Goal: Transaction & Acquisition: Purchase product/service

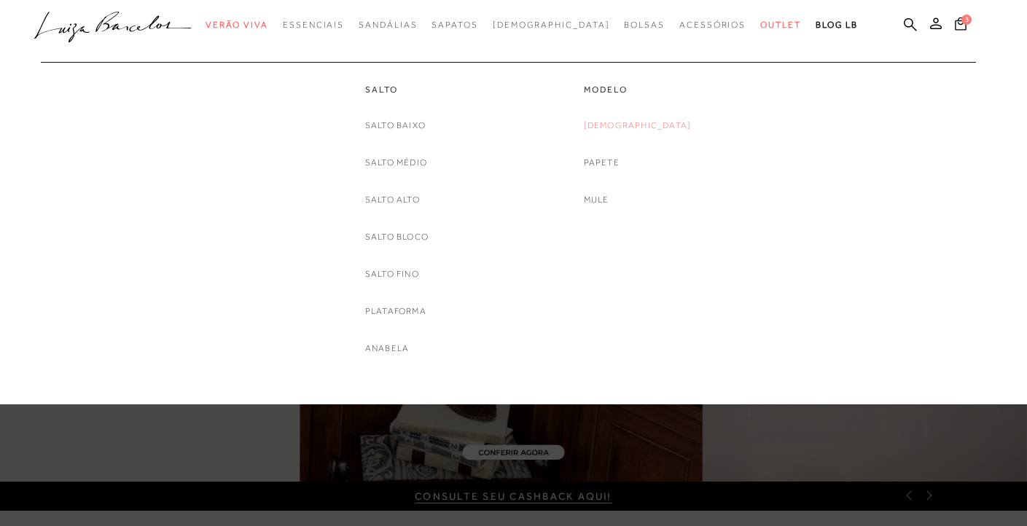
click at [638, 125] on link "[DEMOGRAPHIC_DATA]" at bounding box center [638, 125] width 108 height 15
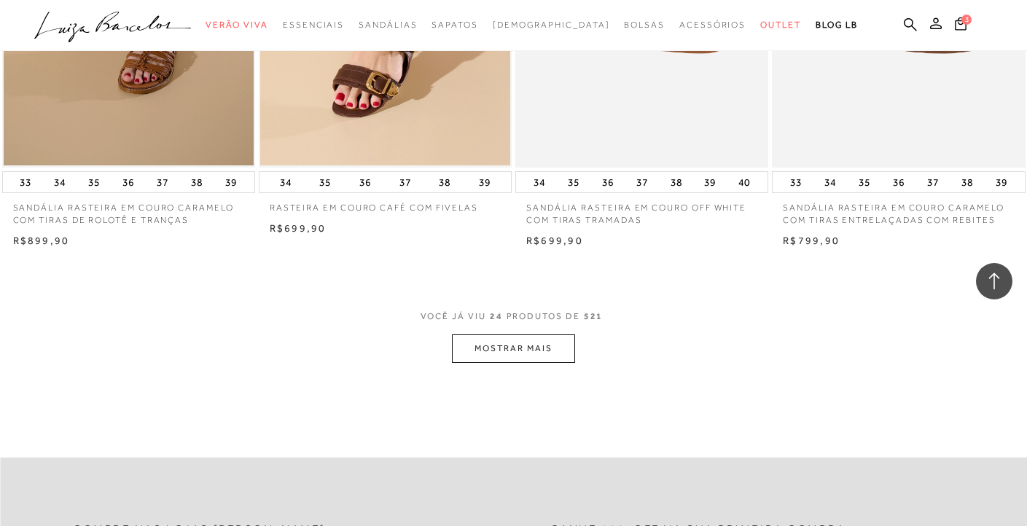
scroll to position [2728, 0]
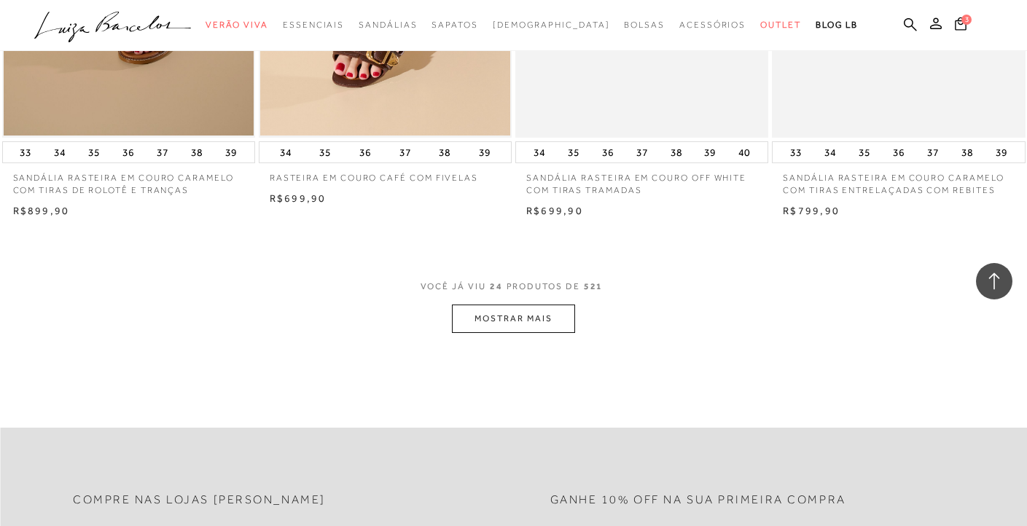
click at [534, 322] on button "MOSTRAR MAIS" at bounding box center [513, 319] width 122 height 28
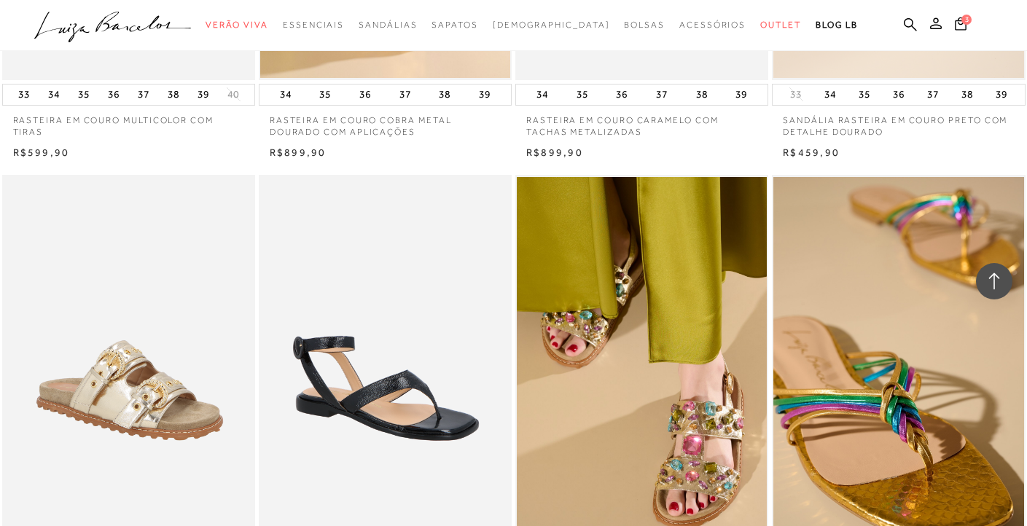
scroll to position [4323, 0]
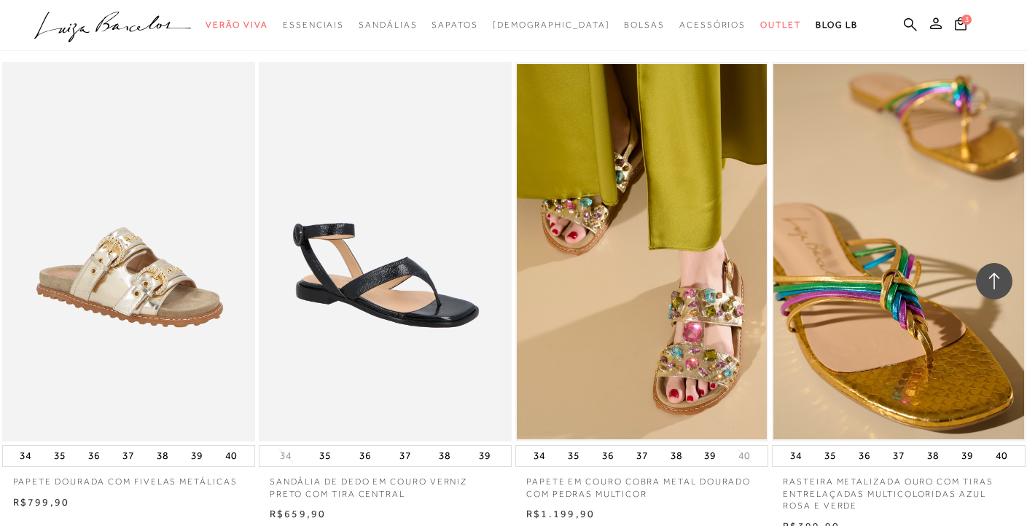
click at [415, 337] on img at bounding box center [385, 252] width 251 height 380
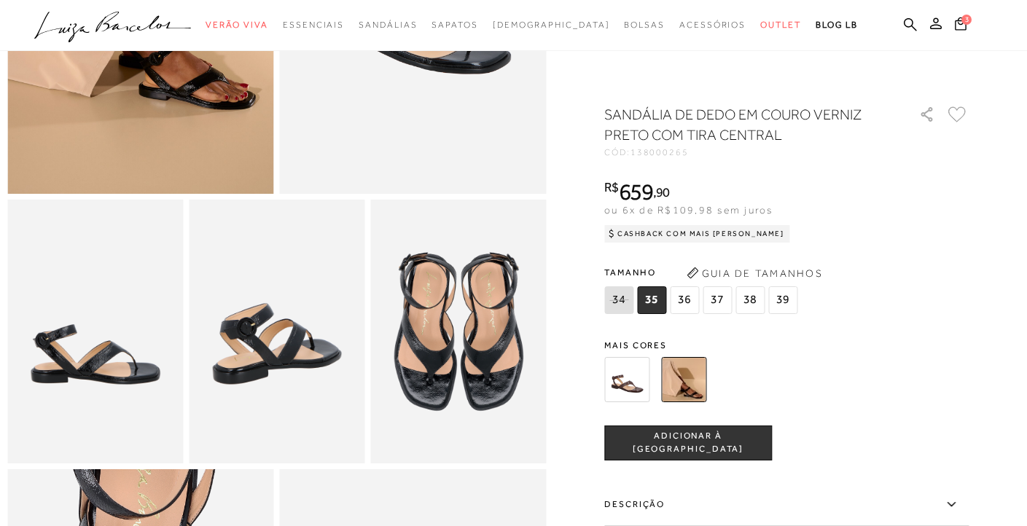
scroll to position [279, 0]
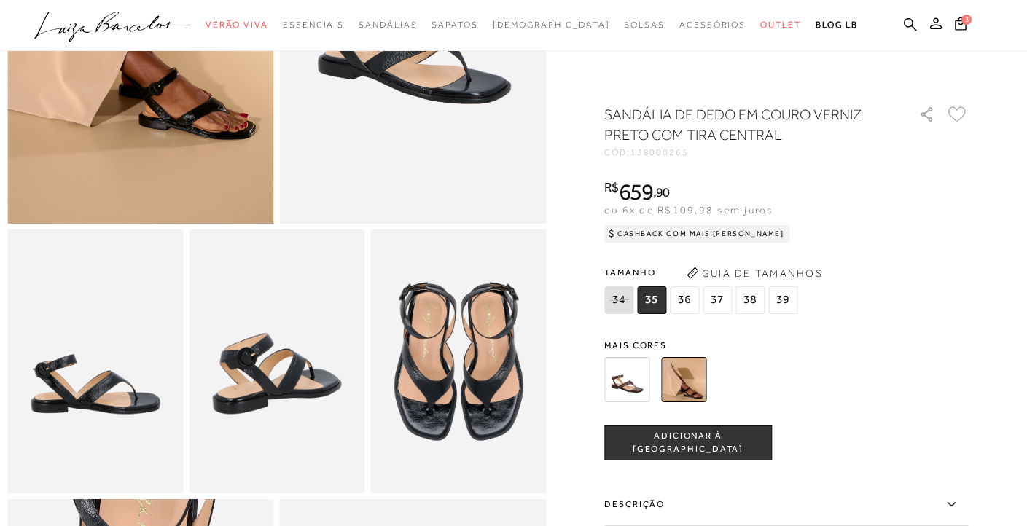
click at [642, 380] on img at bounding box center [626, 379] width 45 height 45
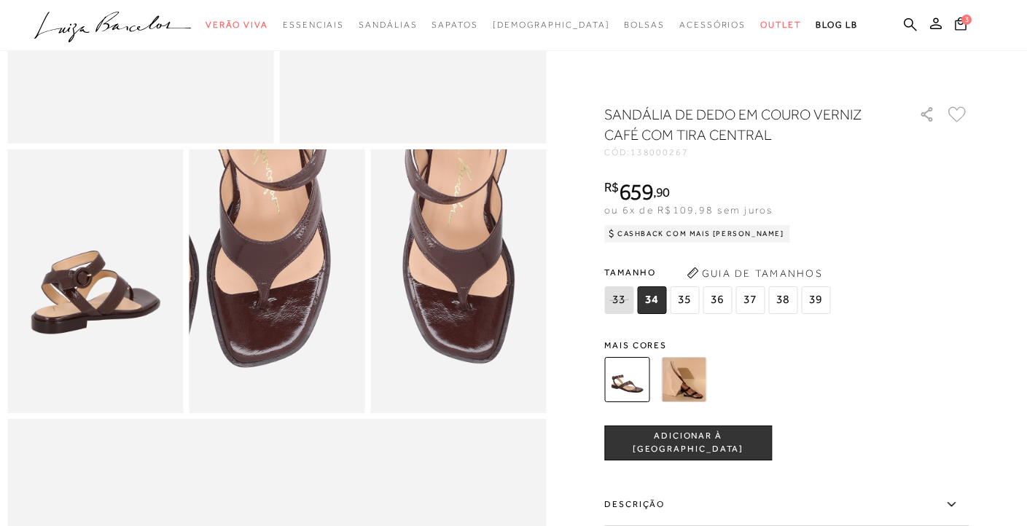
scroll to position [371, 0]
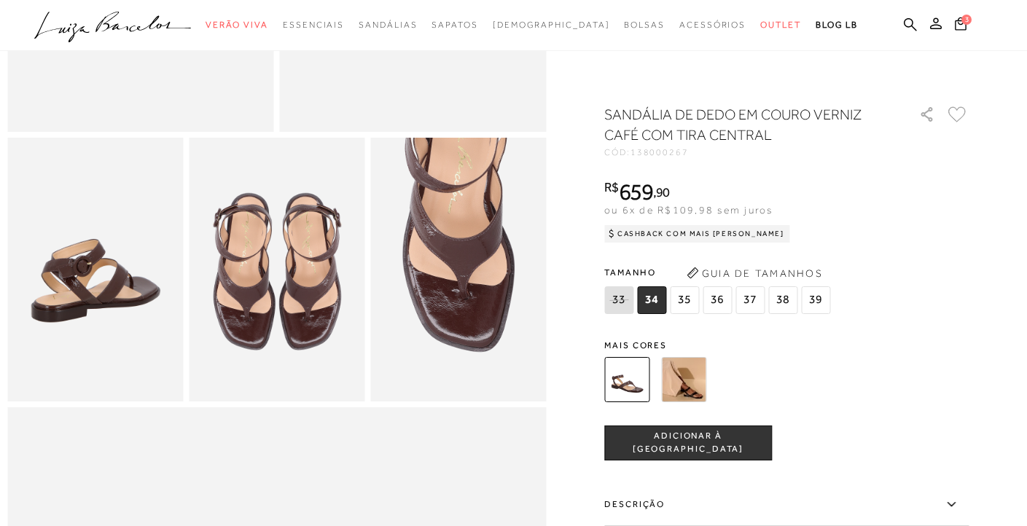
click at [706, 391] on img at bounding box center [683, 379] width 45 height 45
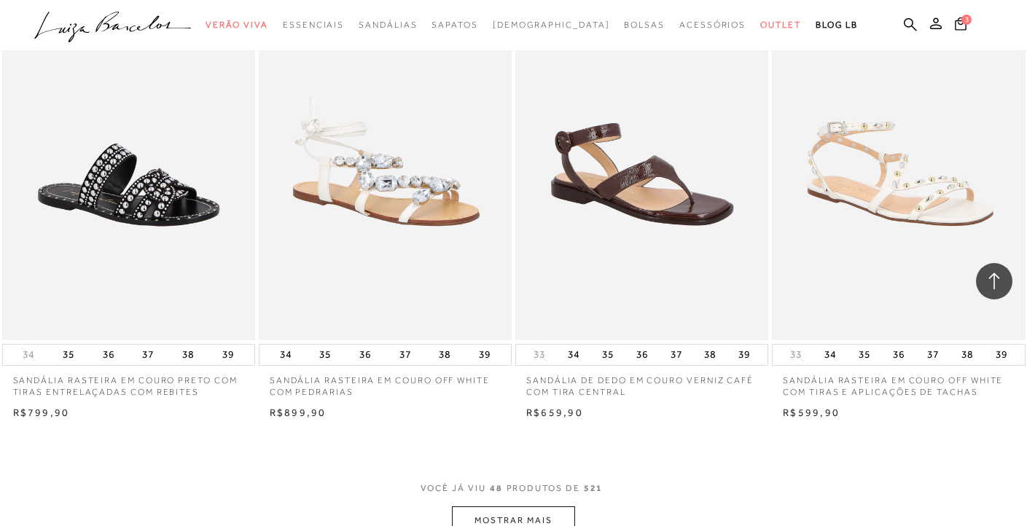
scroll to position [5514, 0]
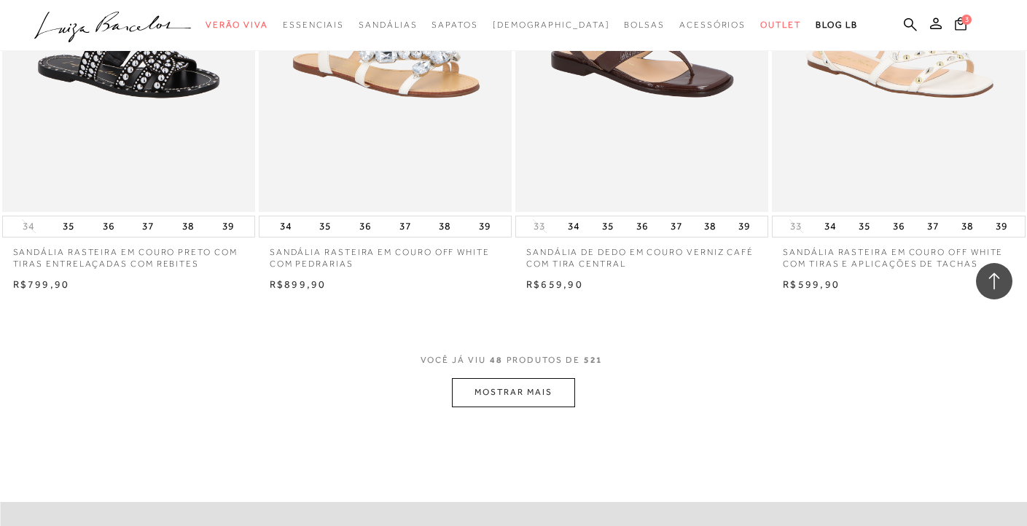
click at [517, 383] on button "MOSTRAR MAIS" at bounding box center [513, 392] width 122 height 28
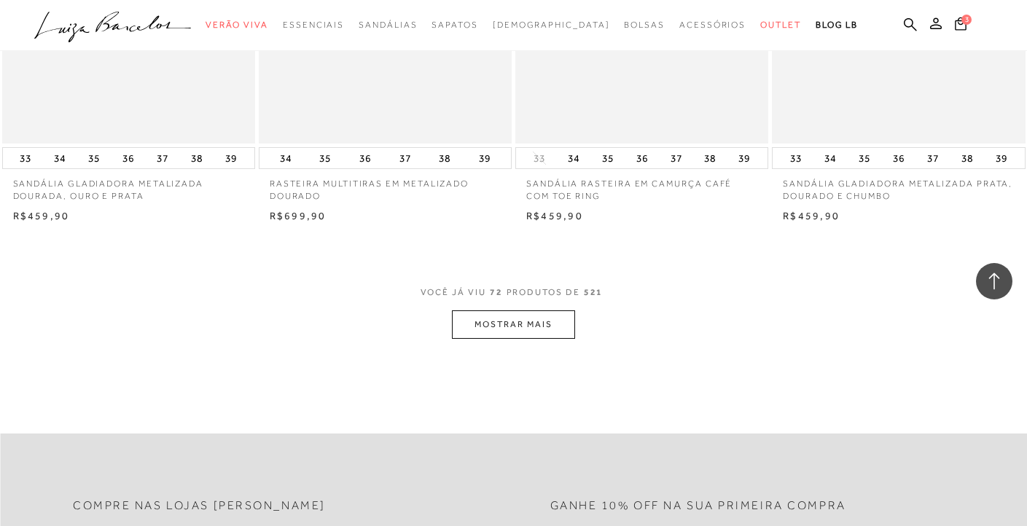
scroll to position [8598, 0]
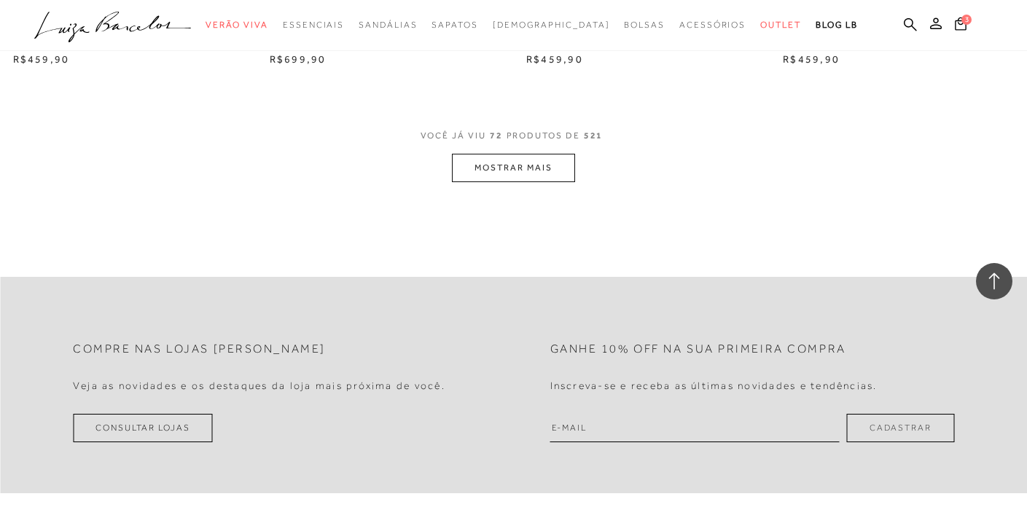
click at [528, 154] on button "MOSTRAR MAIS" at bounding box center [513, 168] width 122 height 28
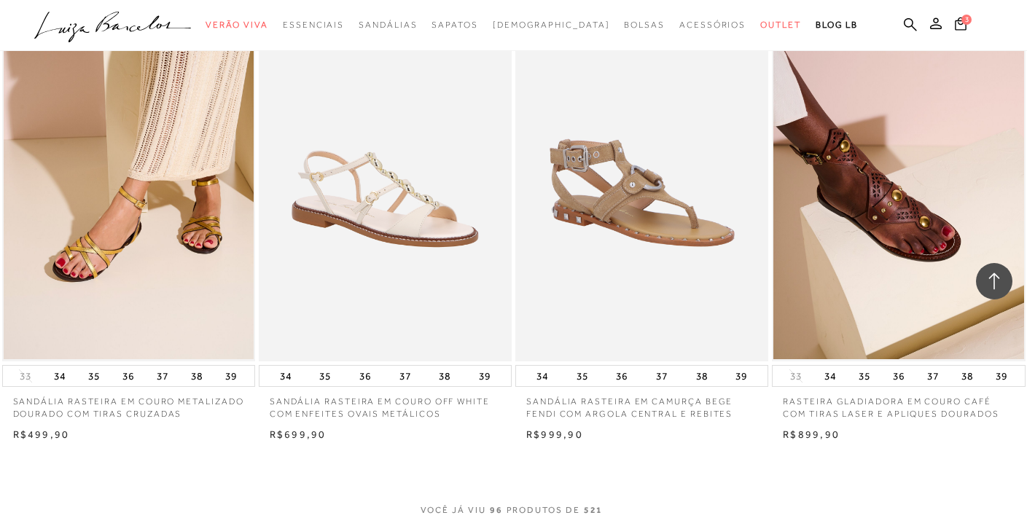
scroll to position [11221, 0]
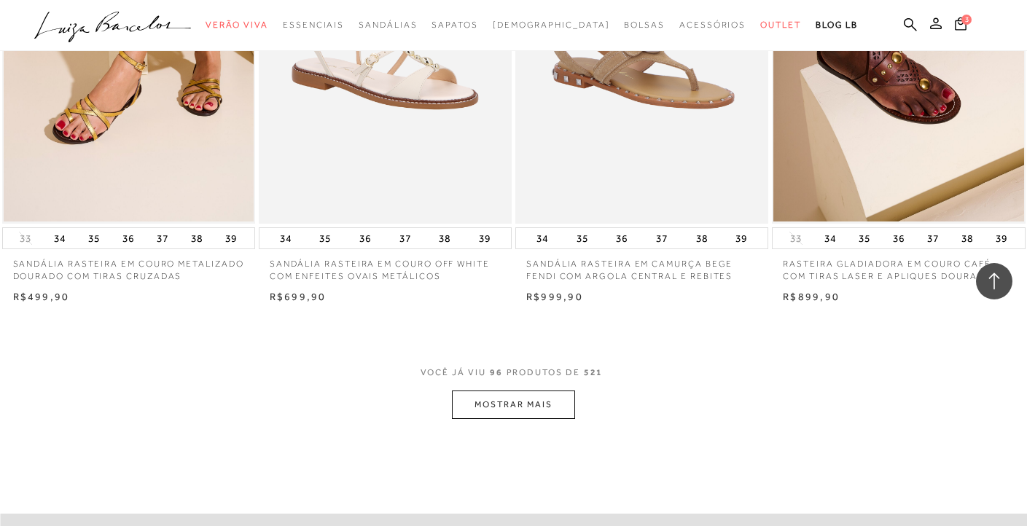
click at [511, 391] on button "MOSTRAR MAIS" at bounding box center [513, 405] width 122 height 28
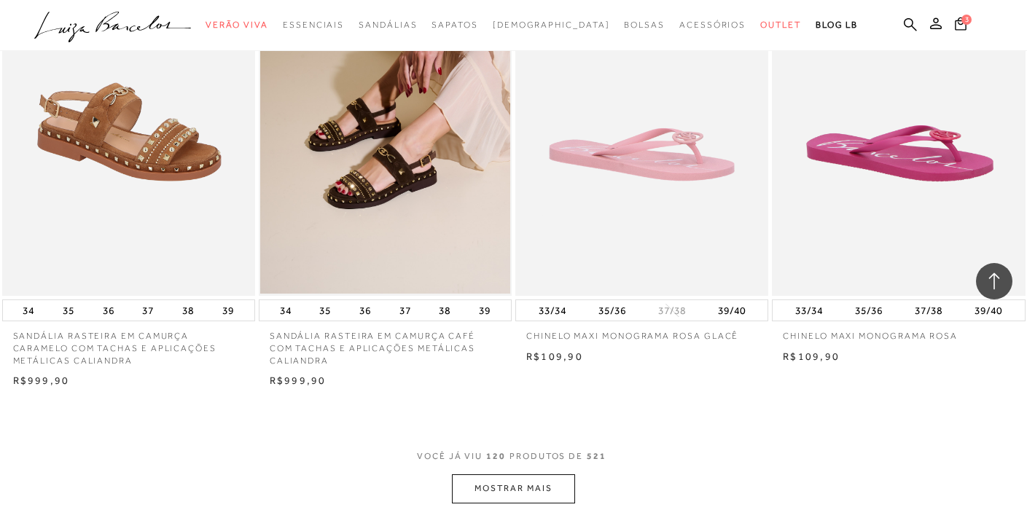
scroll to position [14139, 0]
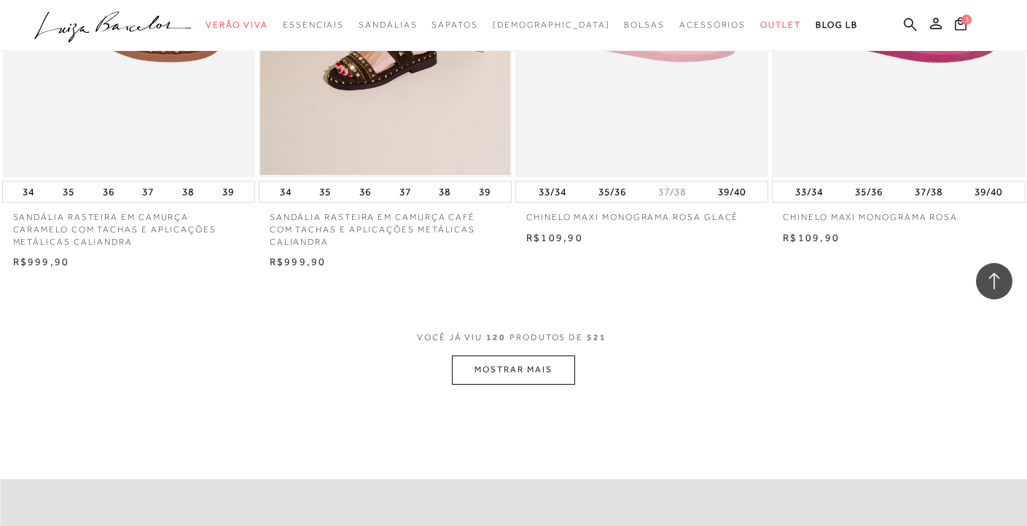
click at [528, 356] on button "MOSTRAR MAIS" at bounding box center [513, 370] width 122 height 28
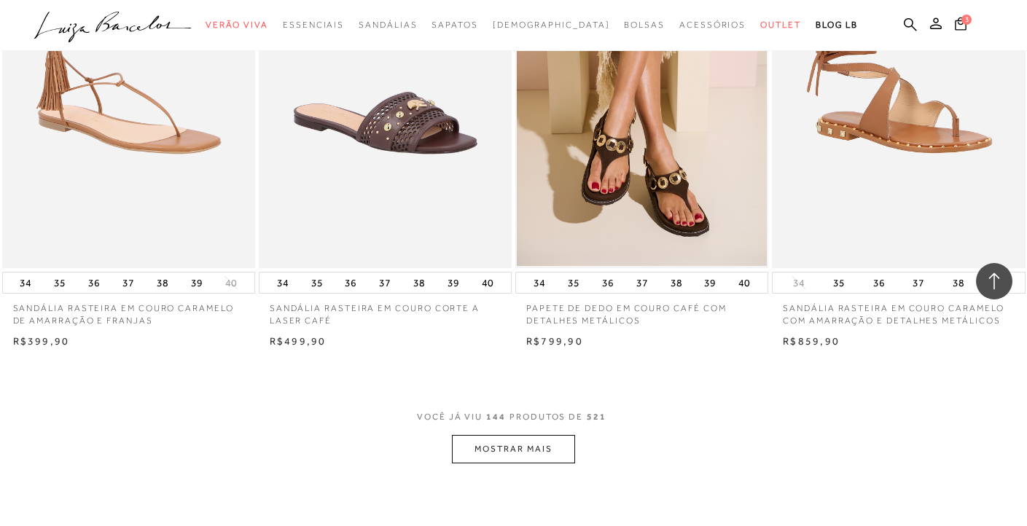
scroll to position [17007, 0]
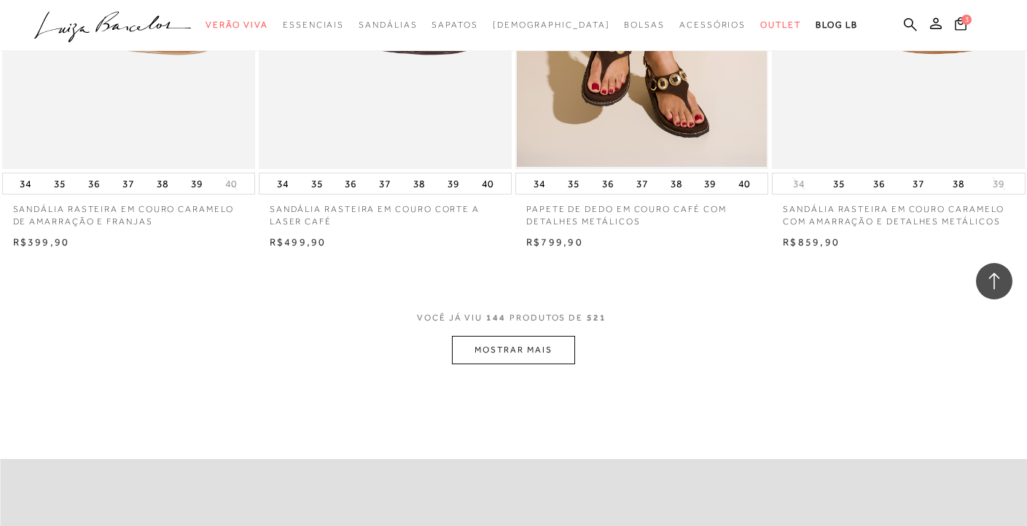
click at [534, 336] on button "MOSTRAR MAIS" at bounding box center [513, 350] width 122 height 28
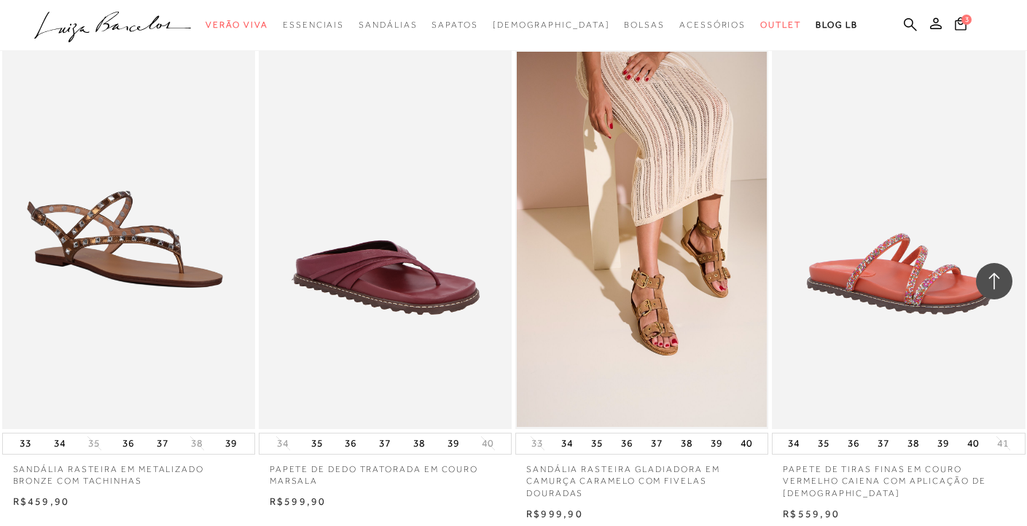
scroll to position [19863, 0]
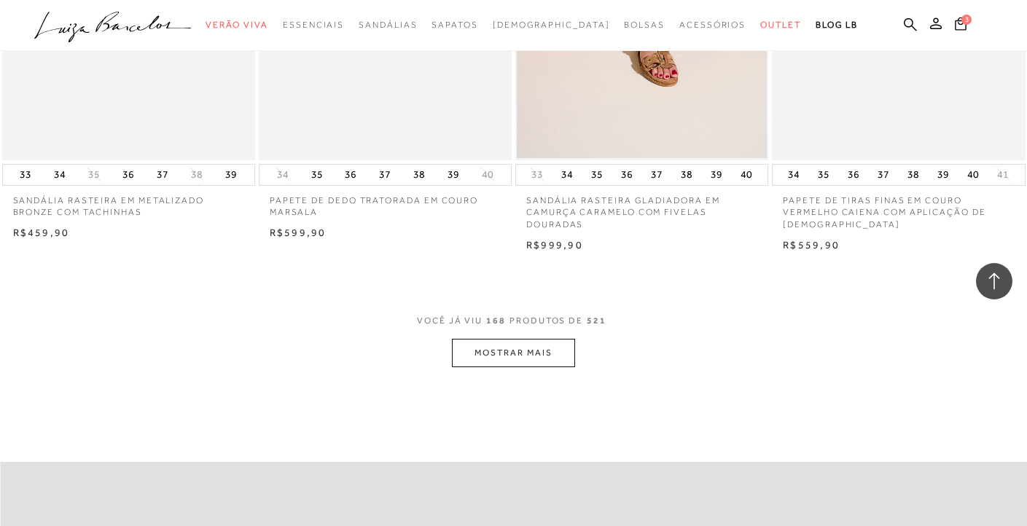
click at [542, 339] on button "MOSTRAR MAIS" at bounding box center [513, 353] width 122 height 28
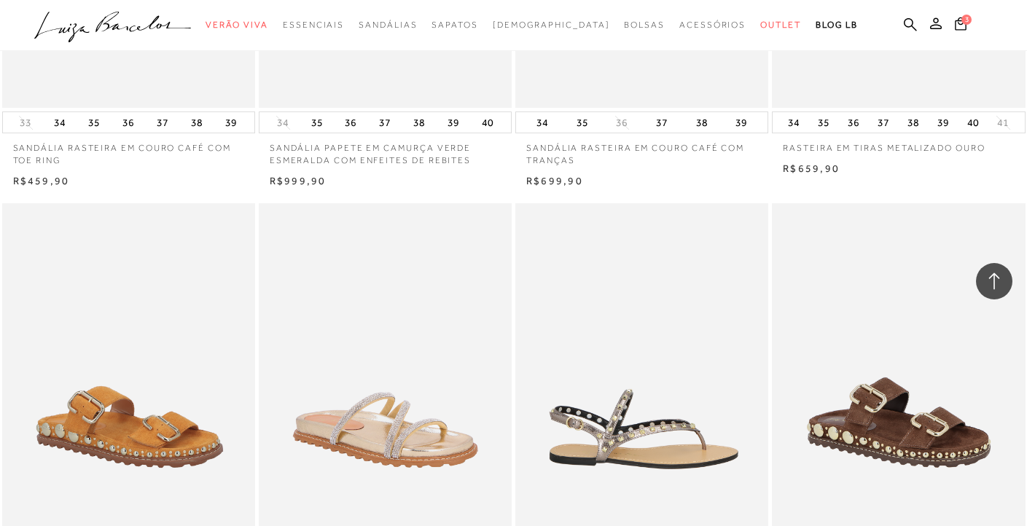
scroll to position [22566, 0]
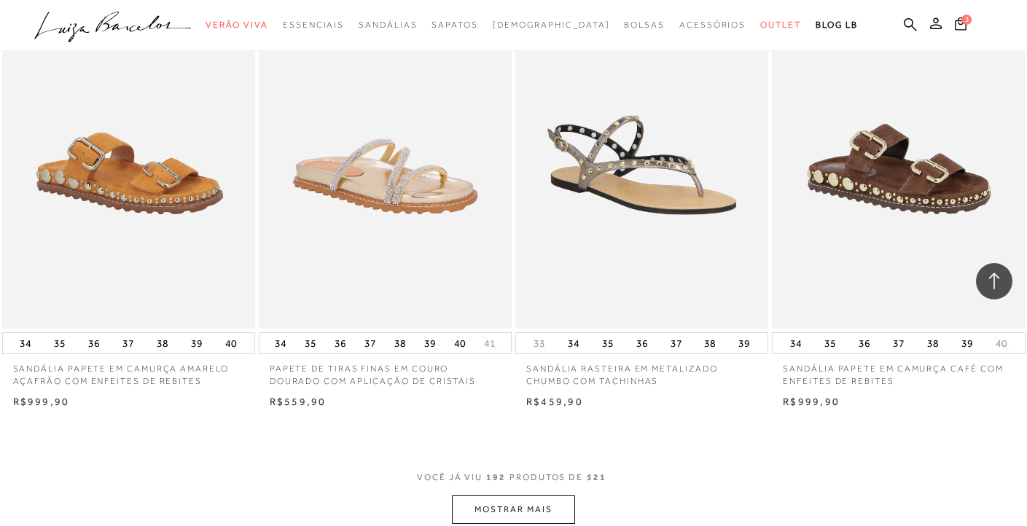
click at [512, 496] on button "MOSTRAR MAIS" at bounding box center [513, 510] width 122 height 28
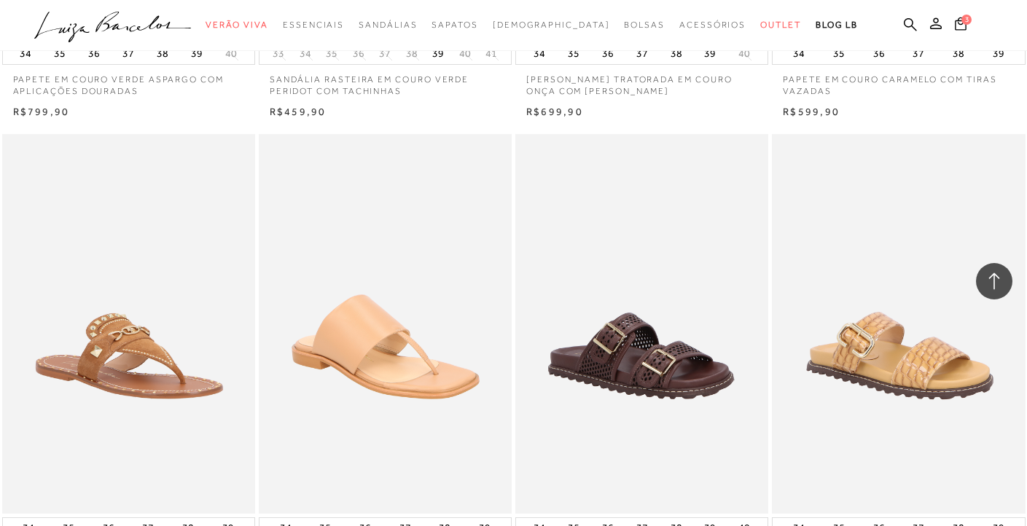
scroll to position [25494, 0]
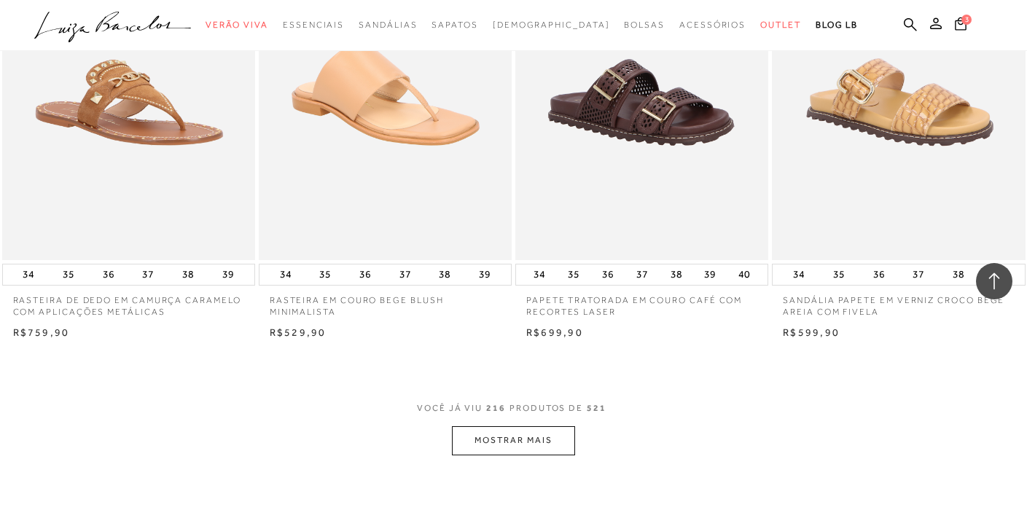
click at [539, 426] on button "MOSTRAR MAIS" at bounding box center [513, 440] width 122 height 28
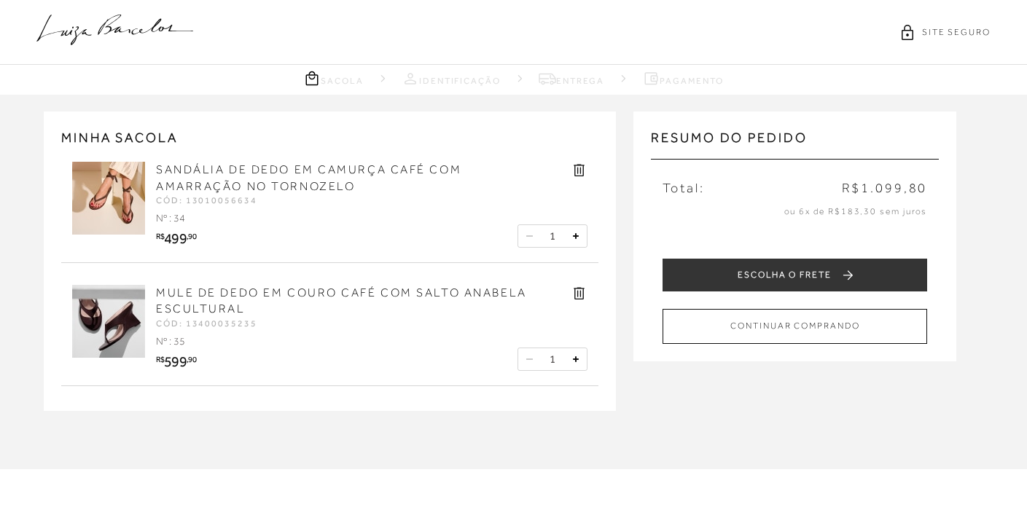
click at [794, 279] on button "ESCOLHA O FRETE" at bounding box center [795, 275] width 265 height 33
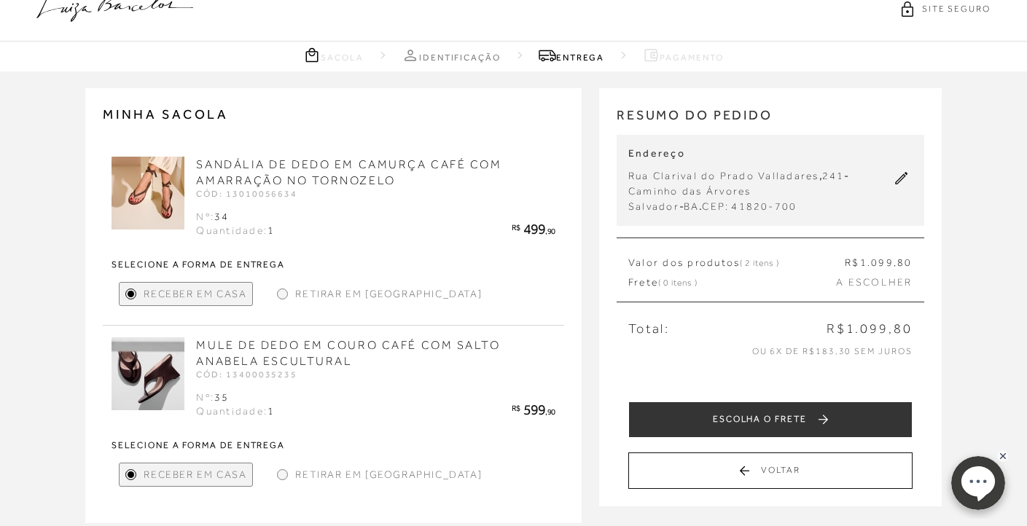
scroll to position [79, 0]
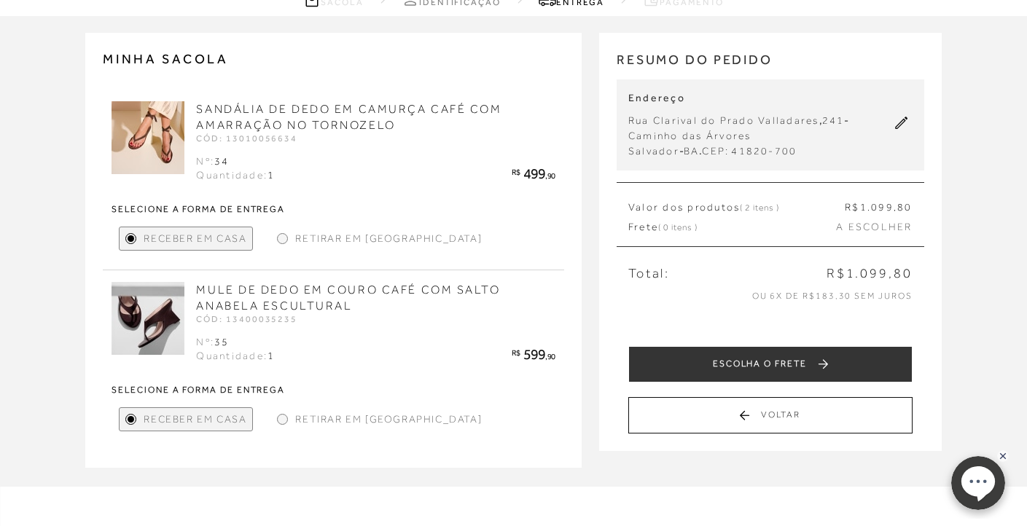
click at [286, 233] on div "Retirar em Loja" at bounding box center [379, 239] width 216 height 24
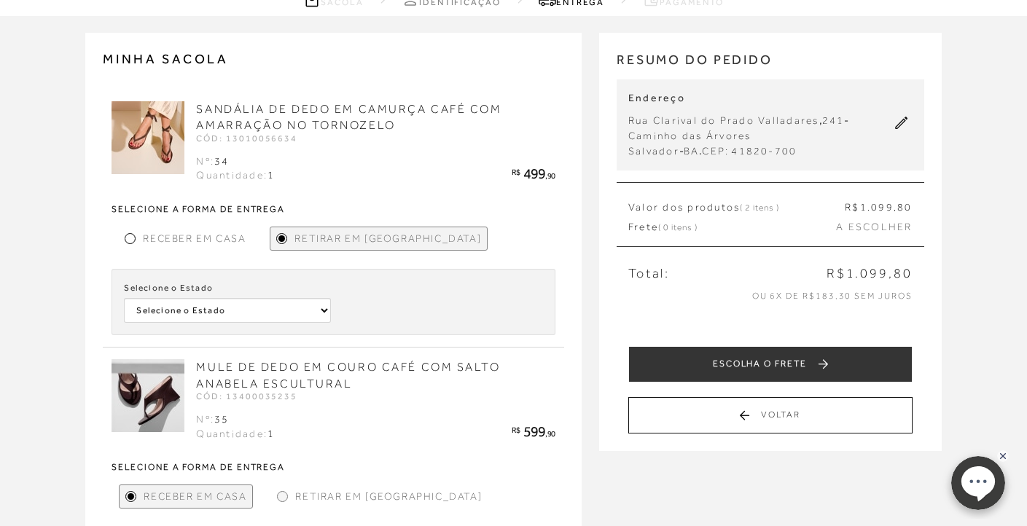
click at [283, 493] on div at bounding box center [282, 496] width 7 height 7
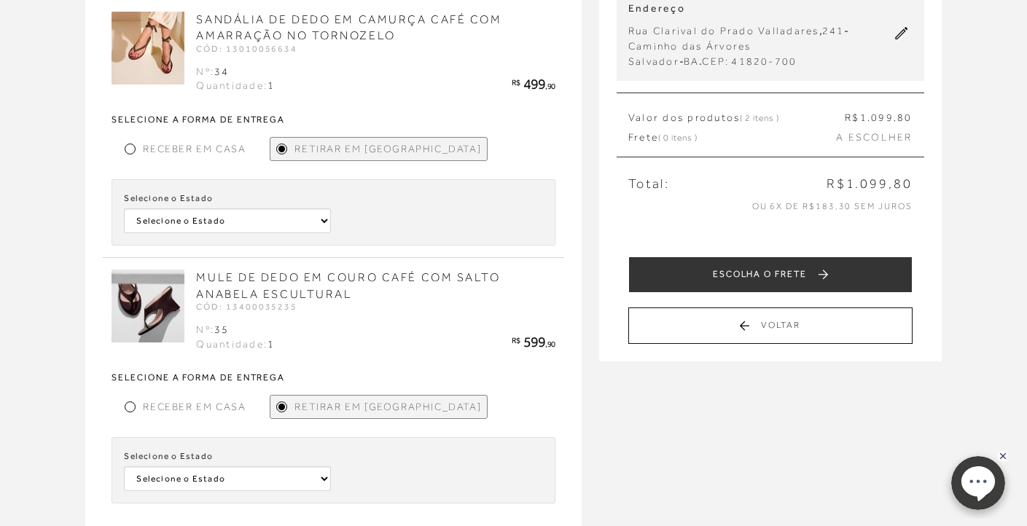
scroll to position [268, 0]
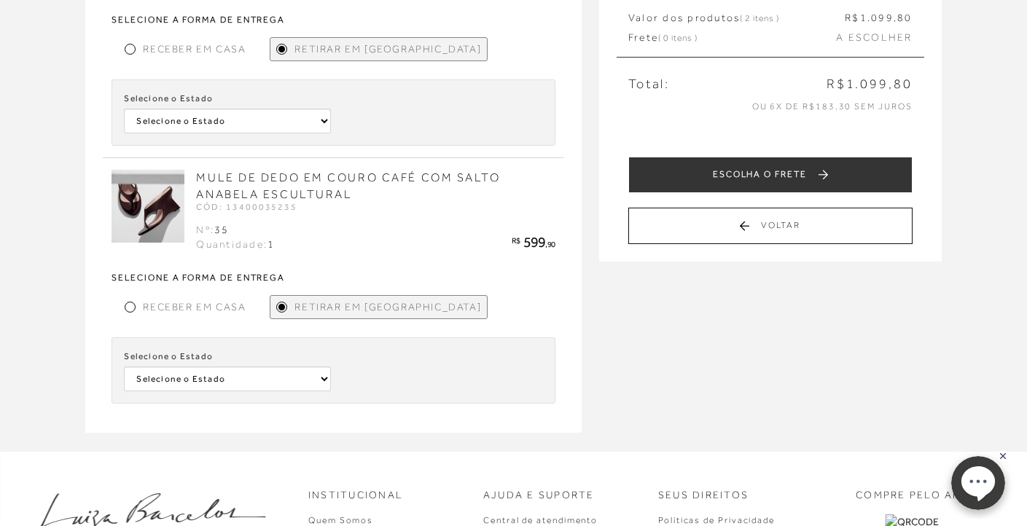
click at [349, 300] on span "Retirar em Loja" at bounding box center [387, 307] width 187 height 15
select select
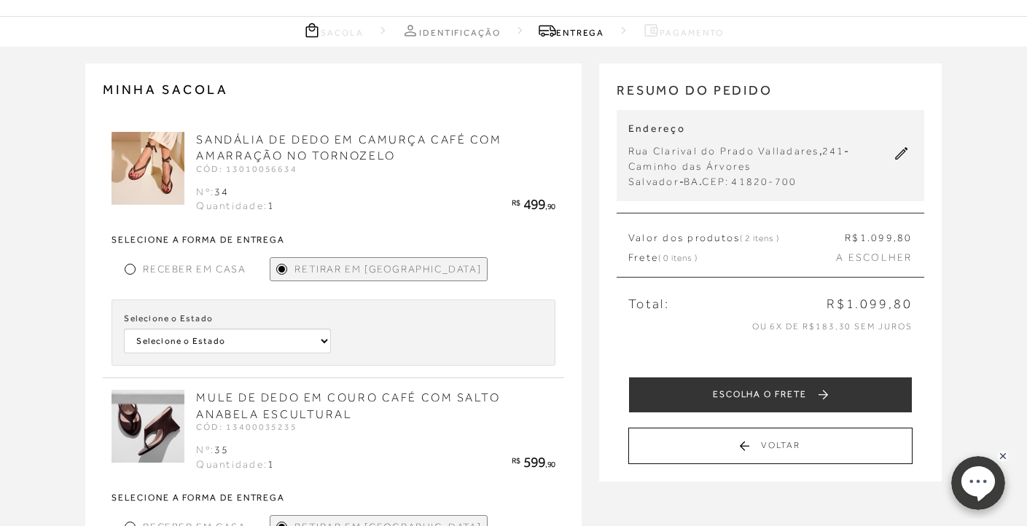
scroll to position [45, 0]
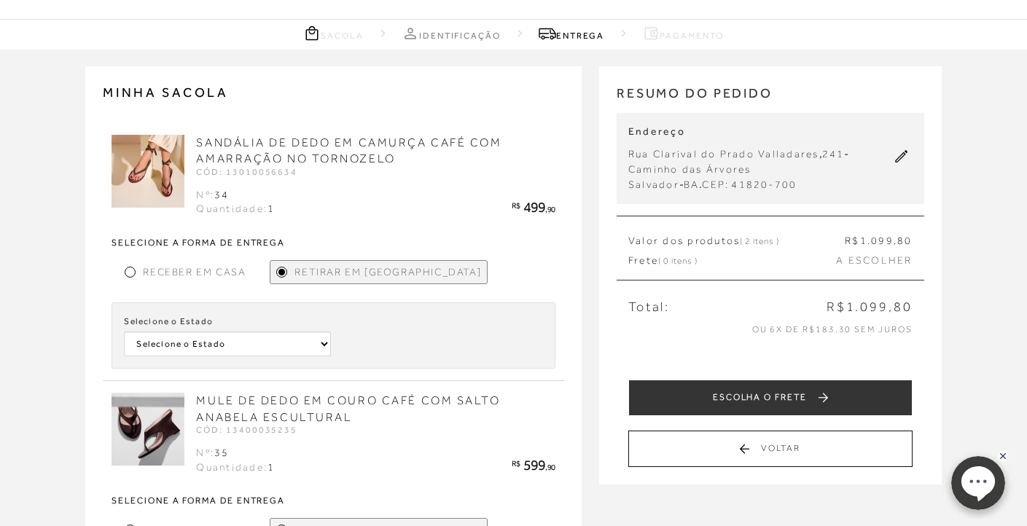
click at [168, 268] on span "Receber em Casa" at bounding box center [194, 272] width 103 height 15
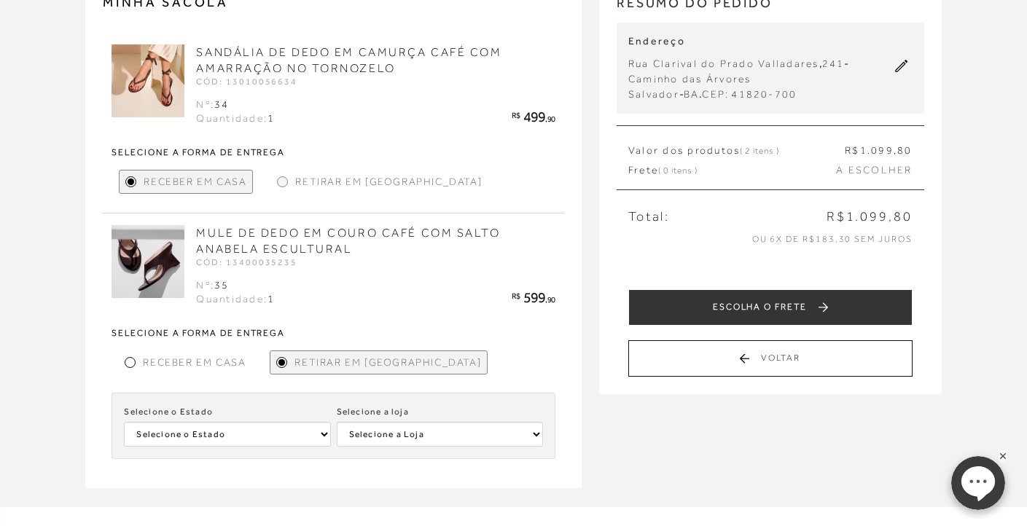
scroll to position [110, 0]
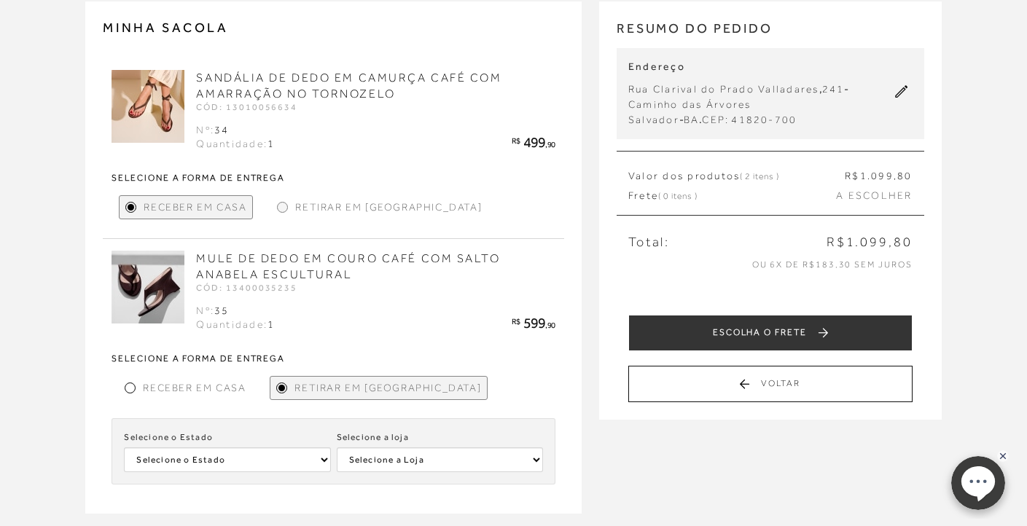
click at [139, 382] on div "Receber em Casa" at bounding box center [185, 388] width 133 height 24
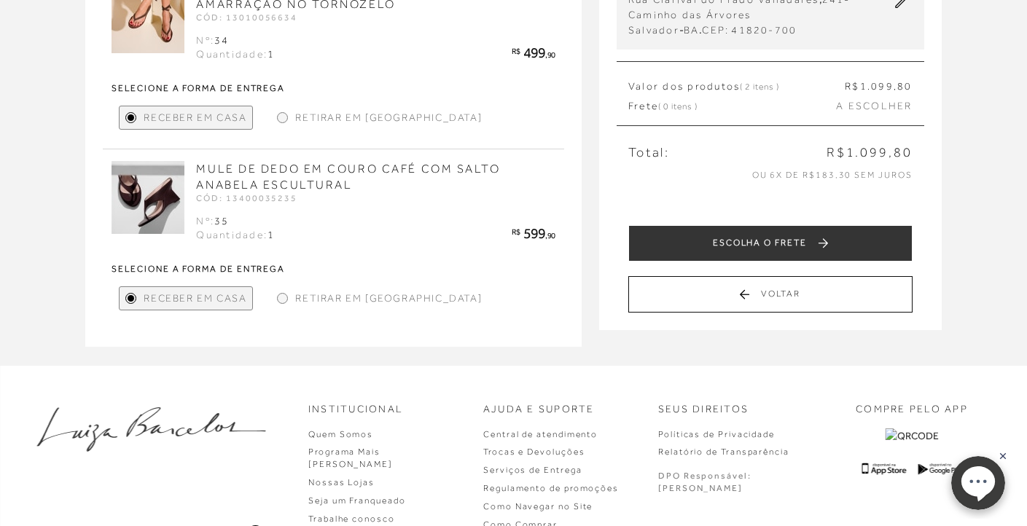
scroll to position [174, 0]
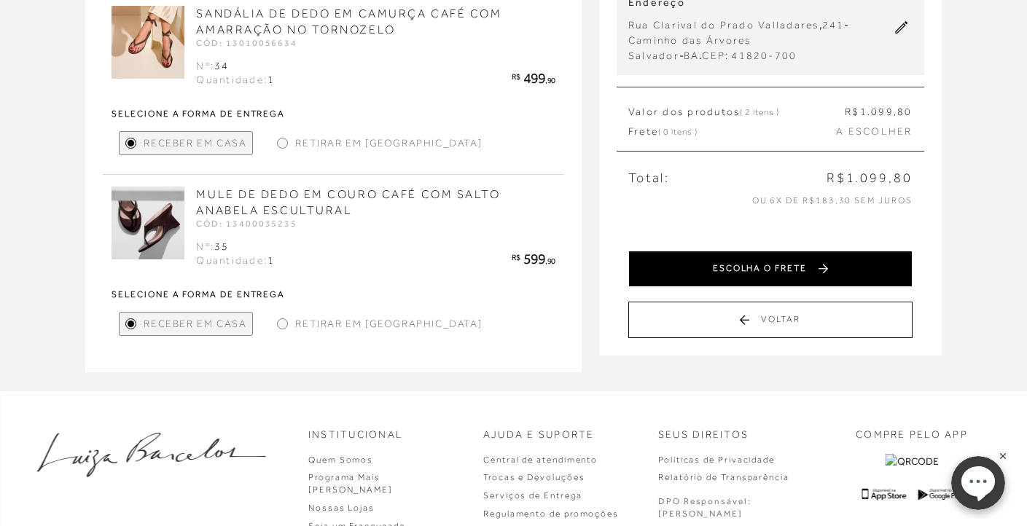
click at [784, 269] on button "ESCOLHA O FRETE" at bounding box center [770, 269] width 284 height 36
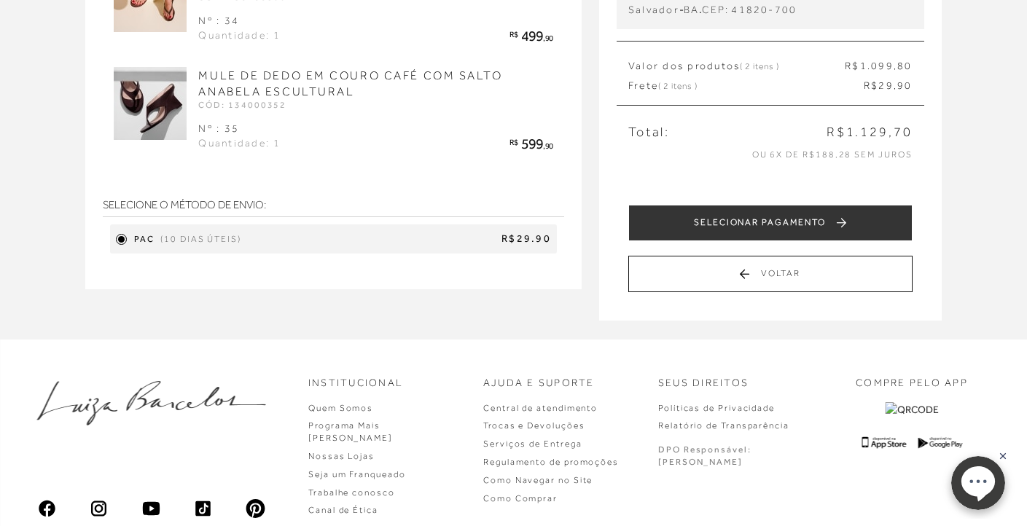
scroll to position [94, 0]
